Goal: Task Accomplishment & Management: Use online tool/utility

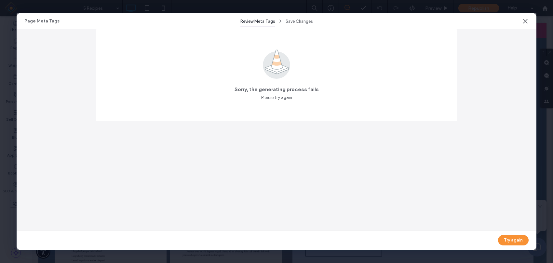
click at [526, 21] on icon at bounding box center [525, 21] width 7 height 7
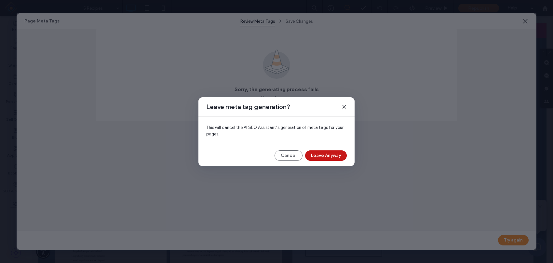
click at [333, 155] on button "Leave Anyway" at bounding box center [326, 155] width 42 height 10
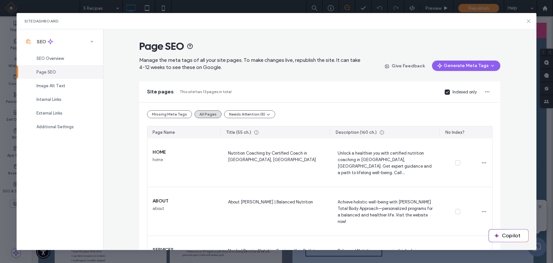
click at [529, 21] on icon at bounding box center [528, 21] width 5 height 5
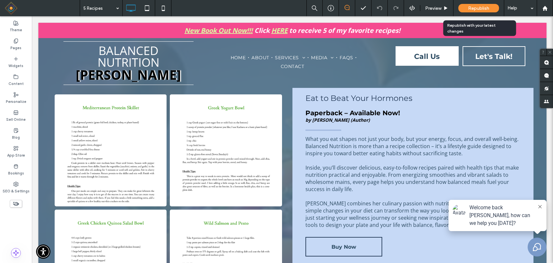
click at [484, 6] on span "Republish" at bounding box center [478, 9] width 21 height 6
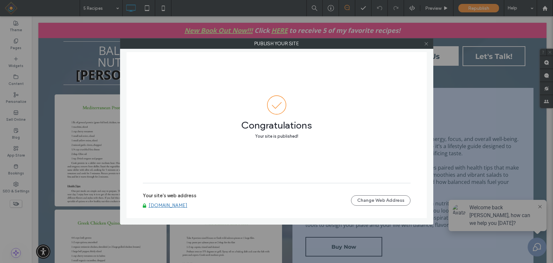
click at [425, 43] on icon at bounding box center [426, 43] width 5 height 5
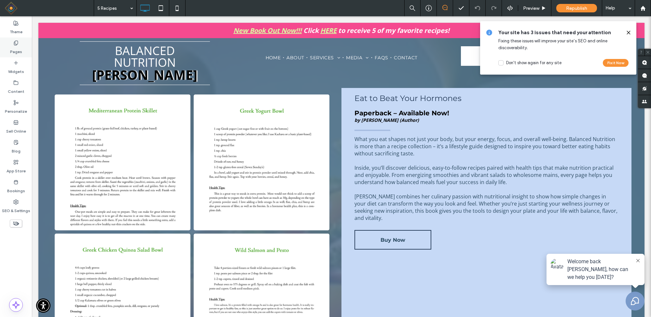
click at [13, 42] on icon at bounding box center [15, 42] width 5 height 5
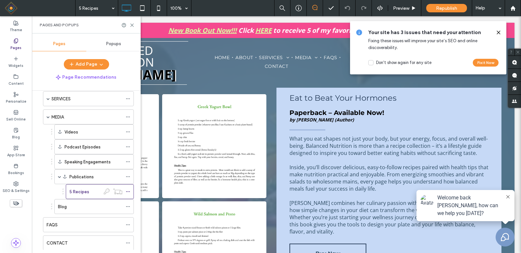
scroll to position [98, 0]
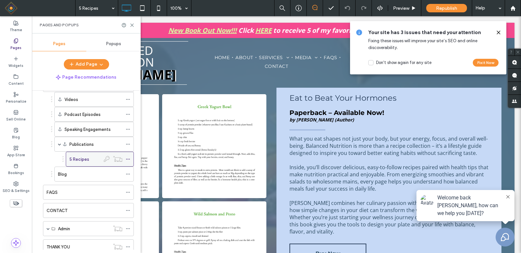
click at [127, 158] on icon at bounding box center [128, 159] width 5 height 5
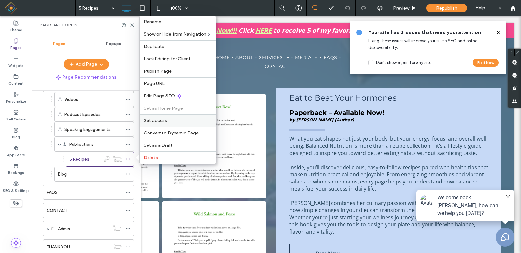
click at [159, 118] on div "Set access" at bounding box center [178, 121] width 76 height 12
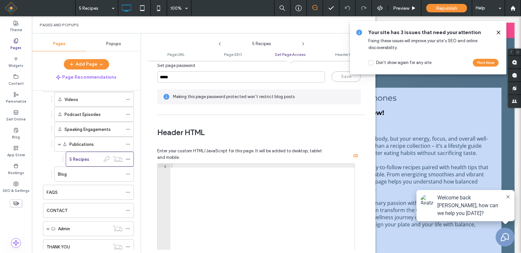
scroll to position [553, 0]
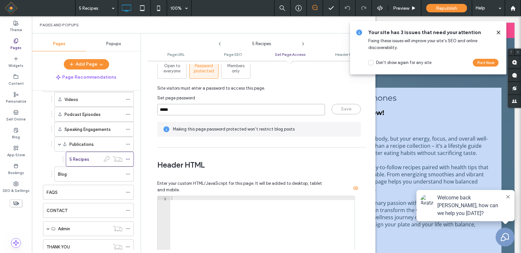
drag, startPoint x: 176, startPoint y: 109, endPoint x: 155, endPoint y: 109, distance: 21.1
click at [155, 109] on div "Page URL Customize the URL of this page on the live site as it appears in the b…" at bounding box center [261, 157] width 228 height 186
click at [362, 132] on div "Set page access Define the type of access this page should have: Open to everyo…" at bounding box center [261, 70] width 208 height 147
click at [497, 33] on icon at bounding box center [497, 32] width 5 height 5
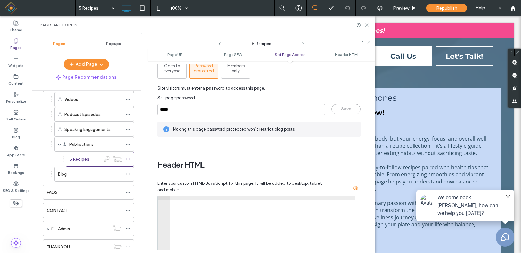
click at [366, 25] on use at bounding box center [366, 25] width 3 height 3
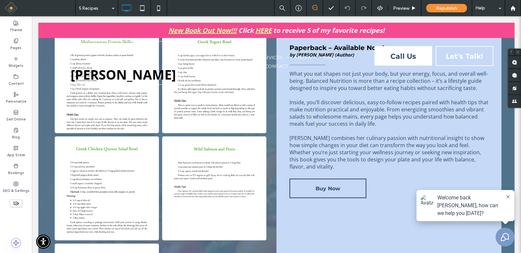
scroll to position [0, 0]
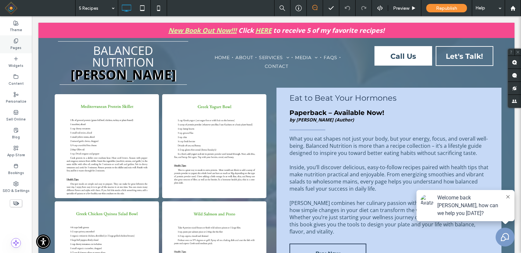
click at [14, 44] on label "Pages" at bounding box center [15, 47] width 11 height 7
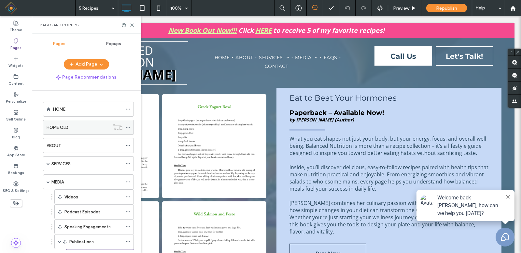
scroll to position [33, 0]
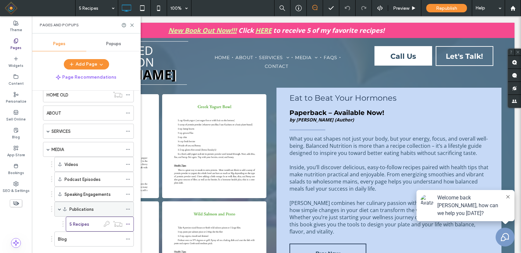
click at [92, 209] on label "Publications" at bounding box center [81, 209] width 24 height 11
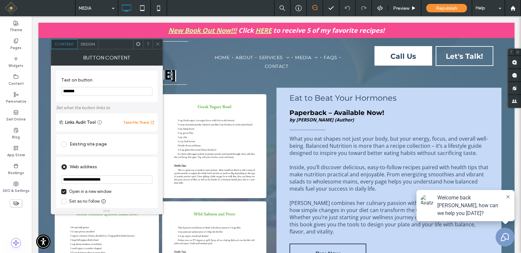
click at [120, 179] on input "**********" at bounding box center [106, 180] width 91 height 8
click at [157, 42] on icon at bounding box center [157, 44] width 5 height 5
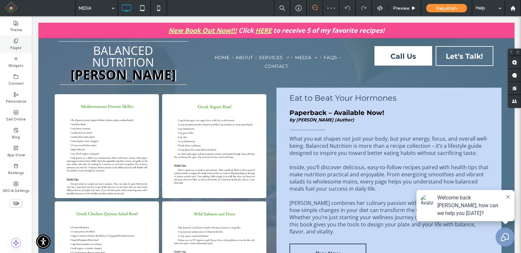
click at [12, 42] on div "Pages" at bounding box center [16, 44] width 32 height 18
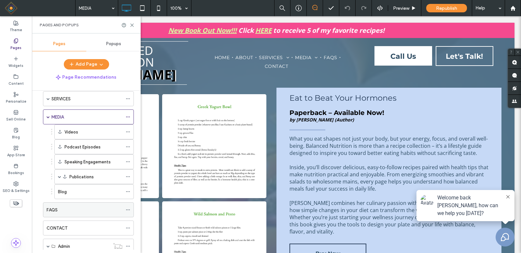
scroll to position [98, 0]
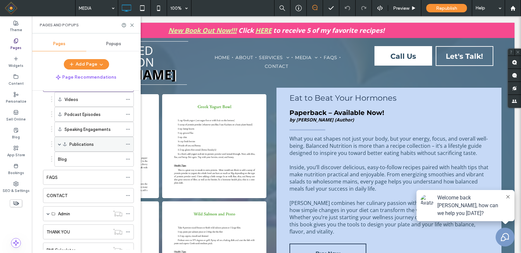
click at [59, 143] on span at bounding box center [59, 144] width 3 height 3
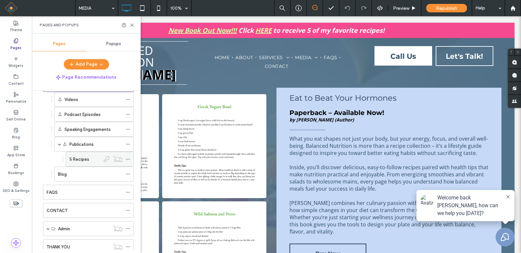
click at [127, 158] on icon at bounding box center [128, 159] width 5 height 5
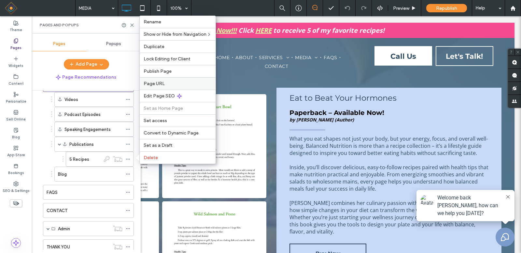
click at [159, 84] on span "Page URL" at bounding box center [153, 84] width 21 height 6
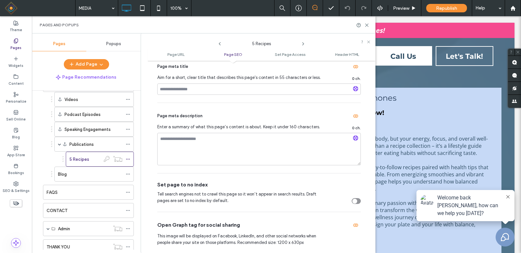
scroll to position [130, 0]
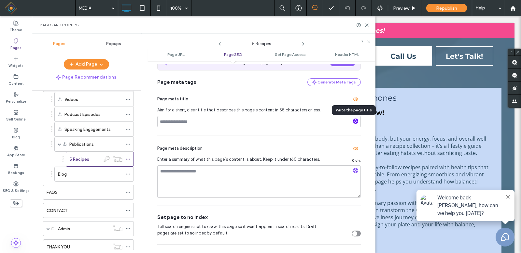
click at [353, 121] on icon "button" at bounding box center [355, 121] width 5 height 5
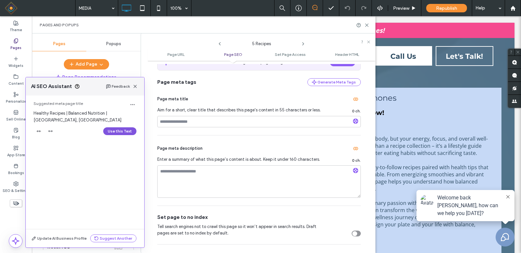
click at [117, 128] on button "Use this Text" at bounding box center [119, 132] width 33 height 8
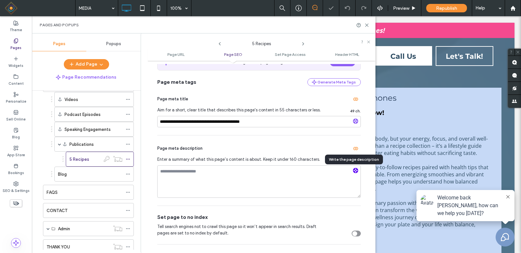
click at [355, 171] on use "button" at bounding box center [355, 171] width 4 height 4
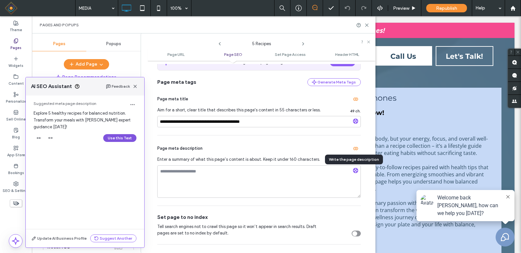
click at [120, 139] on button "Use this Text" at bounding box center [119, 138] width 33 height 8
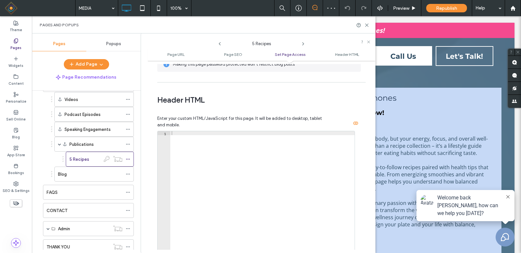
scroll to position [661, 0]
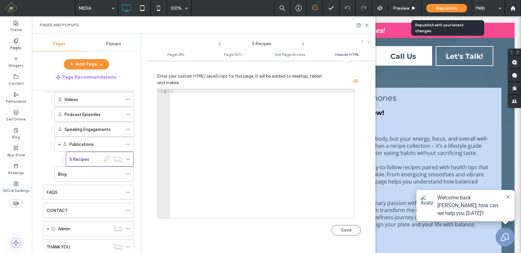
click at [442, 3] on div "Republish" at bounding box center [446, 8] width 41 height 16
click at [452, 11] on div "Republish" at bounding box center [446, 8] width 41 height 8
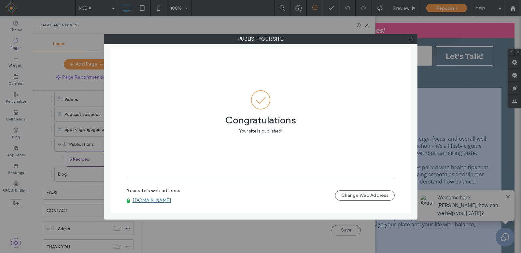
click at [410, 38] on use at bounding box center [409, 38] width 3 height 3
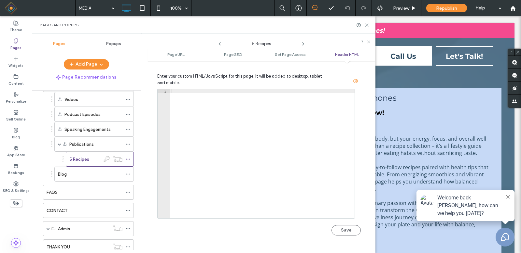
click at [367, 25] on use at bounding box center [366, 25] width 3 height 3
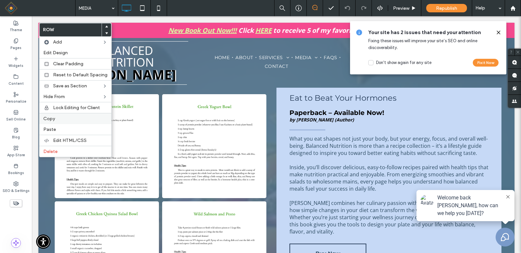
click at [54, 118] on span "Copy" at bounding box center [49, 119] width 12 height 6
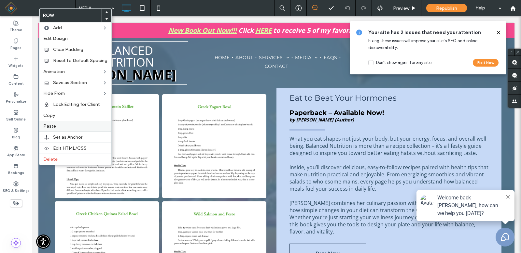
click at [55, 127] on span "Paste" at bounding box center [49, 127] width 13 height 6
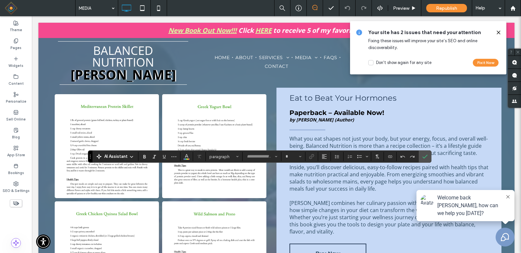
type input "*********"
type input "**"
click at [424, 155] on icon "Confirm" at bounding box center [424, 156] width 5 height 5
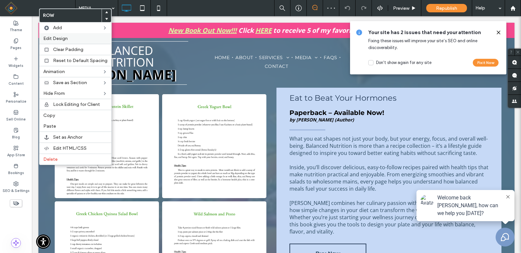
click at [67, 37] on span "Edit Design" at bounding box center [55, 39] width 24 height 6
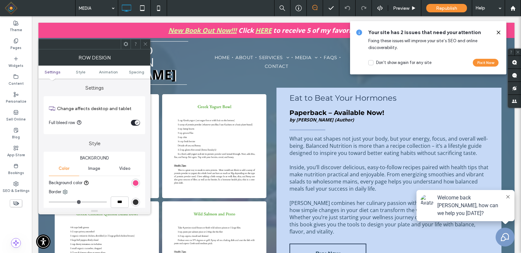
click at [133, 185] on div "rgb(245, 74, 143)" at bounding box center [136, 184] width 6 height 6
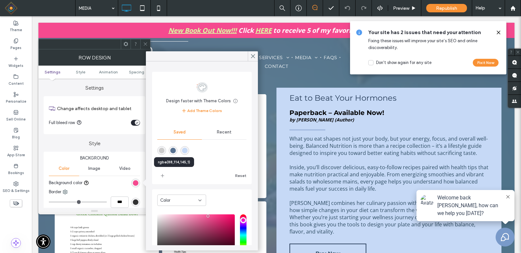
click at [172, 151] on div "rgba(88,114,145,1)" at bounding box center [173, 151] width 6 height 6
type input "*******"
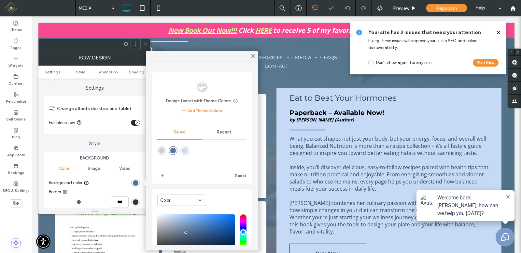
click at [144, 44] on icon at bounding box center [145, 44] width 5 height 5
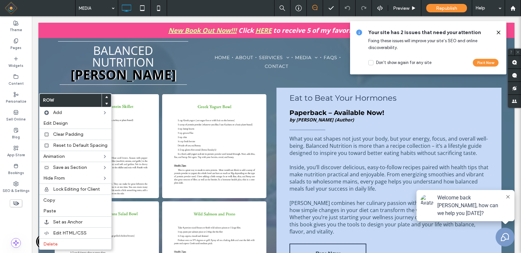
click at [105, 103] on icon at bounding box center [106, 103] width 3 height 3
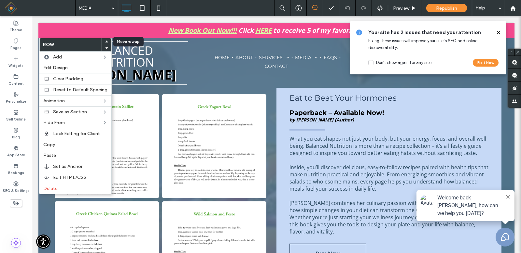
click at [105, 42] on icon at bounding box center [106, 41] width 3 height 3
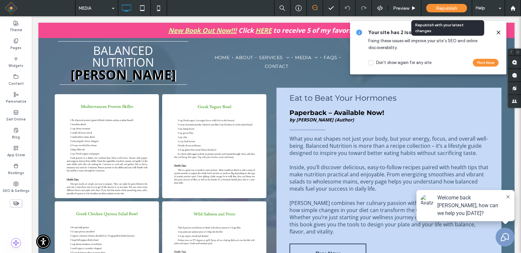
drag, startPoint x: 446, startPoint y: 8, endPoint x: 441, endPoint y: 6, distance: 5.7
click at [446, 8] on span "Republish" at bounding box center [446, 9] width 21 height 6
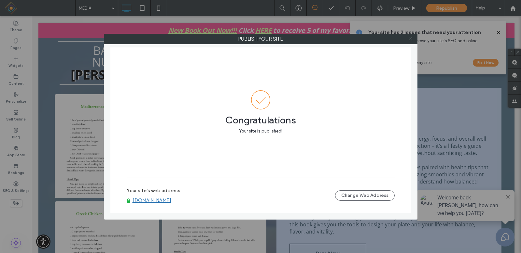
click at [411, 39] on use at bounding box center [409, 38] width 3 height 3
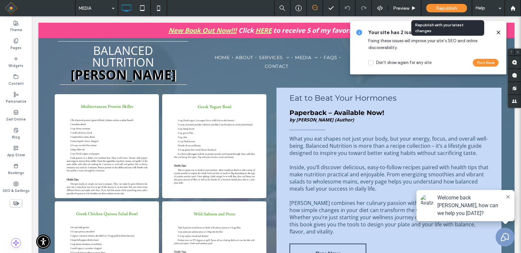
click at [439, 6] on span "Republish" at bounding box center [446, 9] width 21 height 6
